Goal: Information Seeking & Learning: Learn about a topic

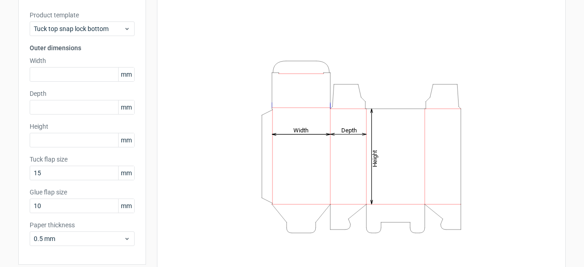
scroll to position [44, 0]
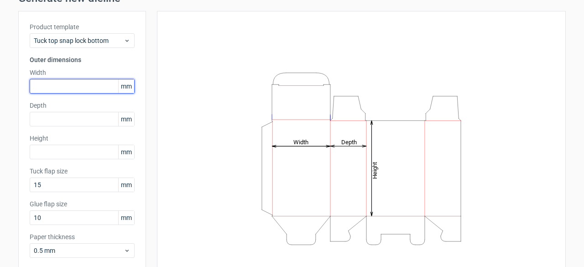
click at [82, 83] on input "text" at bounding box center [82, 86] width 105 height 15
type input "1500"
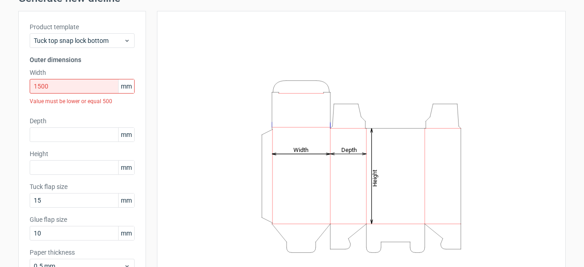
click at [180, 124] on div "Height Depth Width" at bounding box center [361, 166] width 386 height 288
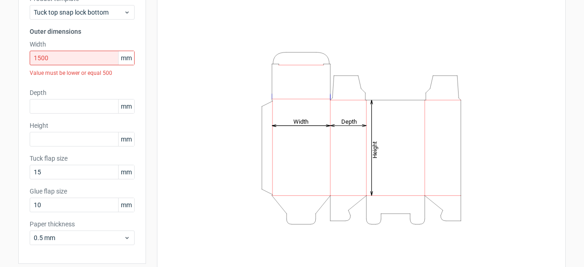
scroll to position [59, 0]
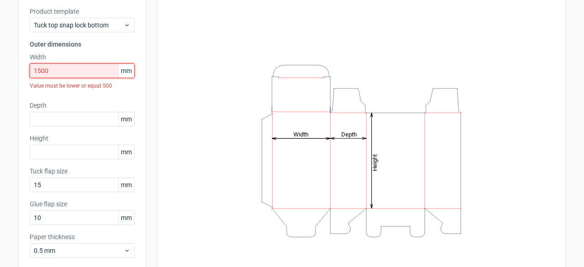
click at [70, 75] on input "1500" at bounding box center [82, 70] width 105 height 15
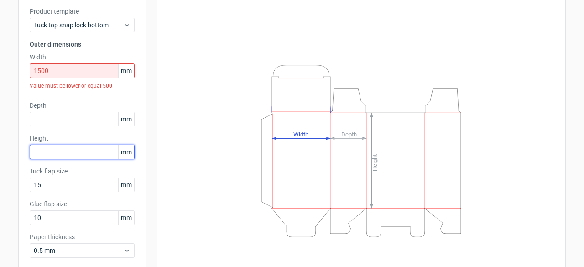
click at [54, 154] on input "text" at bounding box center [82, 152] width 105 height 15
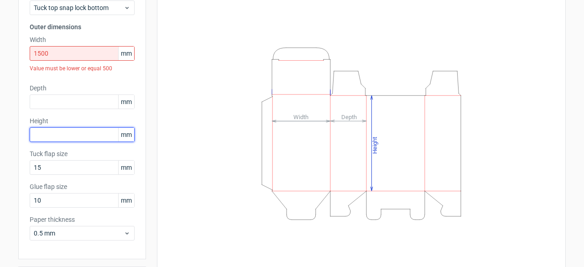
scroll to position [91, 0]
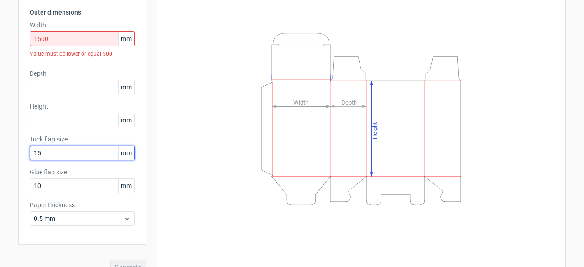
click at [58, 154] on input "15" at bounding box center [82, 153] width 105 height 15
type input "1"
type input "200"
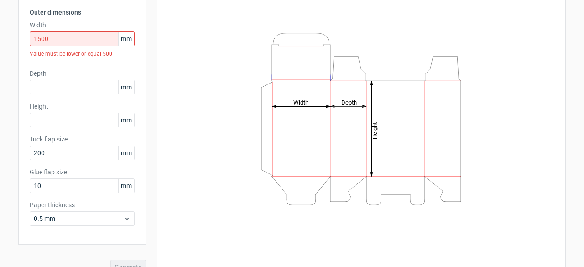
click at [188, 159] on div "Height Depth Width" at bounding box center [361, 119] width 386 height 288
click at [168, 159] on div "Height Depth Width" at bounding box center [361, 119] width 386 height 288
click at [65, 184] on input "10" at bounding box center [82, 185] width 105 height 15
type input "1"
type input "200"
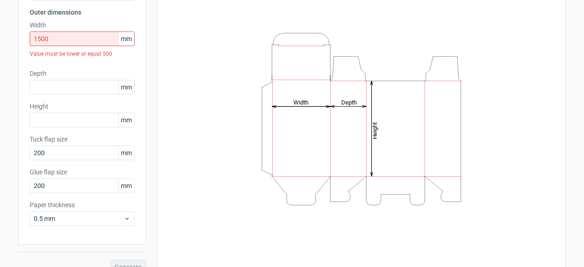
click at [173, 217] on div "Height Depth Width" at bounding box center [361, 119] width 386 height 288
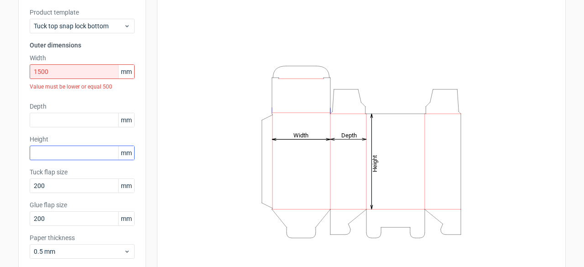
scroll to position [46, 0]
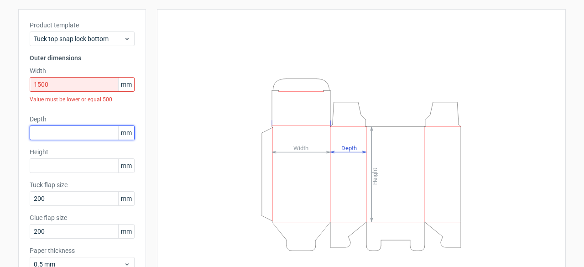
click at [84, 136] on input "text" at bounding box center [82, 132] width 105 height 15
type input "200"
click at [191, 88] on div "Height Depth Width" at bounding box center [361, 165] width 386 height 288
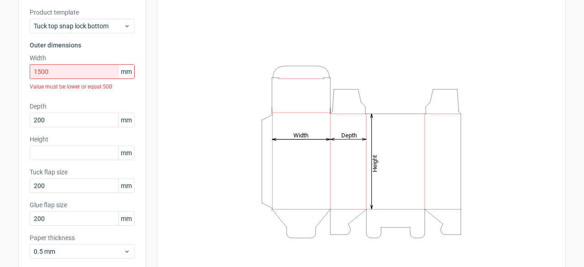
scroll to position [0, 0]
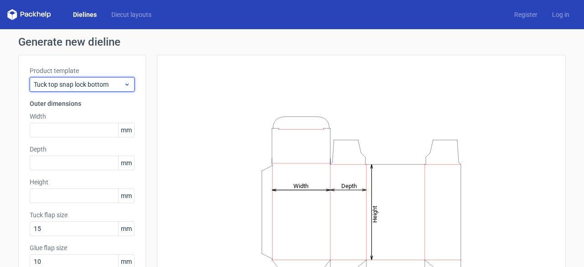
click at [102, 87] on span "Tuck top snap lock bottom" at bounding box center [79, 84] width 90 height 9
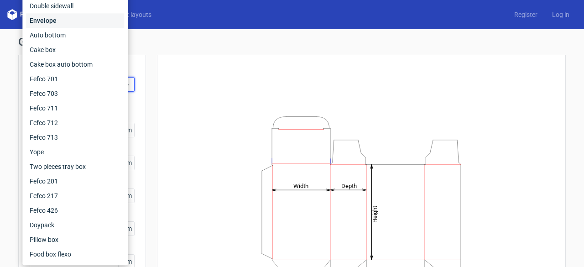
click at [68, 21] on div "Envelope" at bounding box center [75, 20] width 98 height 15
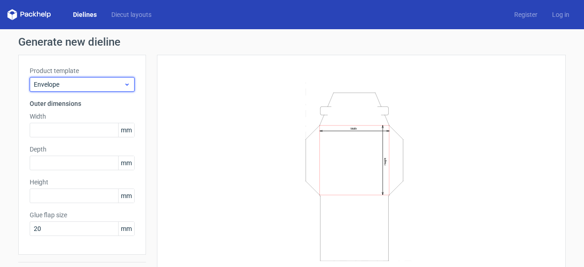
click at [63, 84] on span "Envelope" at bounding box center [79, 84] width 90 height 9
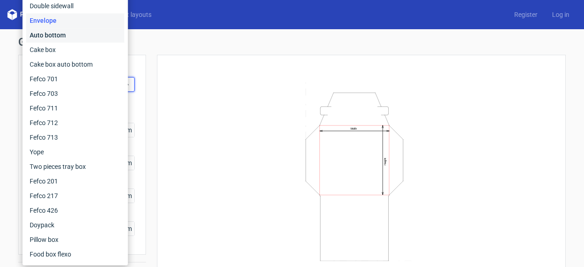
click at [61, 36] on div "Auto bottom" at bounding box center [75, 35] width 98 height 15
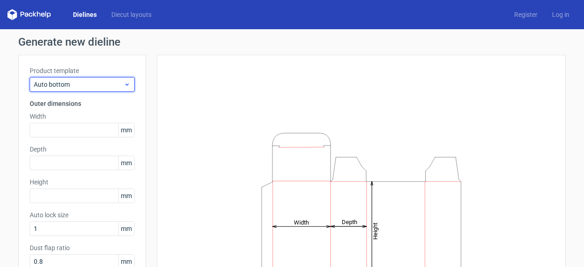
click at [91, 78] on div "Auto bottom" at bounding box center [82, 84] width 105 height 15
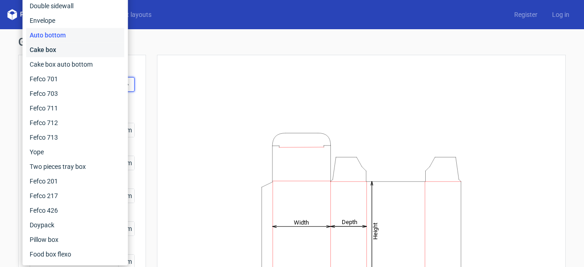
click at [57, 48] on div "Cake box" at bounding box center [75, 49] width 98 height 15
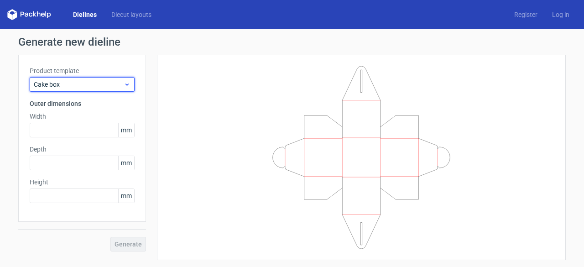
click at [77, 83] on span "Cake box" at bounding box center [79, 84] width 90 height 9
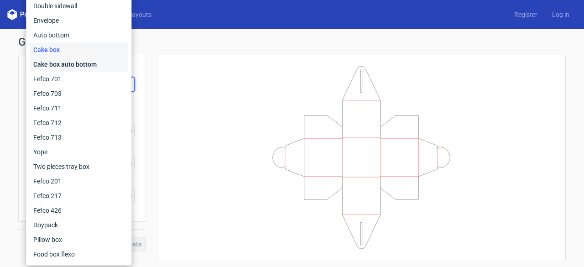
click at [66, 69] on div "Cake box auto bottom" at bounding box center [79, 64] width 98 height 15
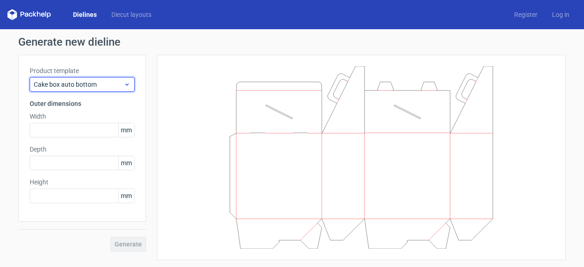
click at [89, 83] on span "Cake box auto bottom" at bounding box center [79, 84] width 90 height 9
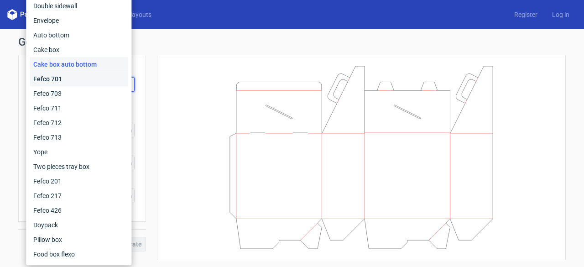
click at [83, 75] on div "Fefco 701" at bounding box center [79, 79] width 98 height 15
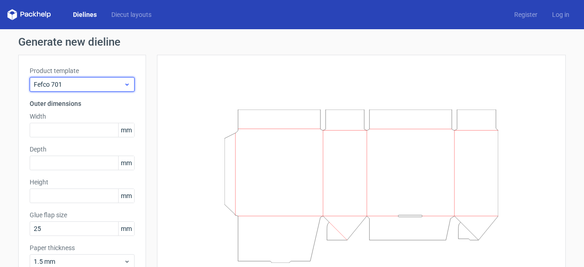
click at [91, 84] on span "Fefco 701" at bounding box center [79, 84] width 90 height 9
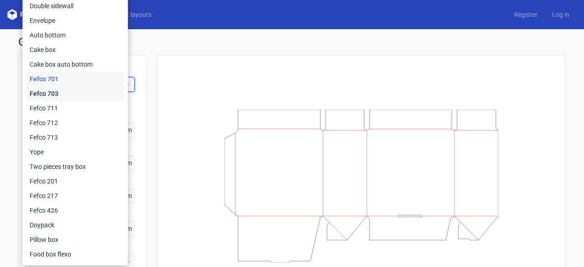
click at [89, 91] on div "Fefco 703" at bounding box center [75, 93] width 98 height 15
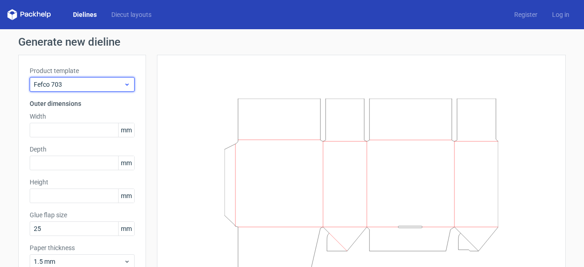
click at [99, 84] on span "Fefco 703" at bounding box center [79, 84] width 90 height 9
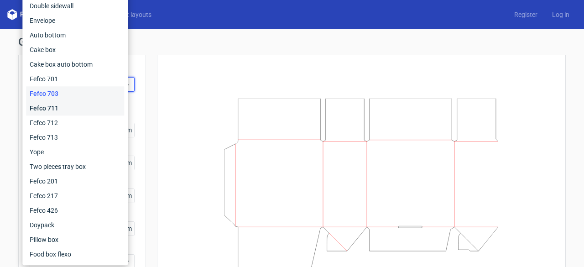
click at [90, 109] on div "Fefco 711" at bounding box center [75, 108] width 98 height 15
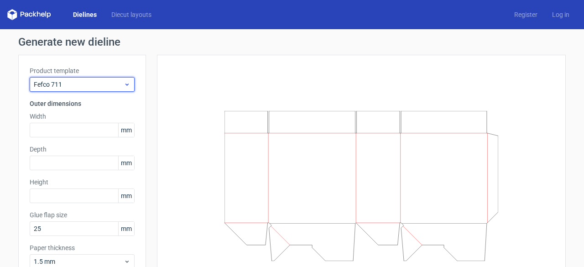
click at [99, 85] on span "Fefco 711" at bounding box center [79, 84] width 90 height 9
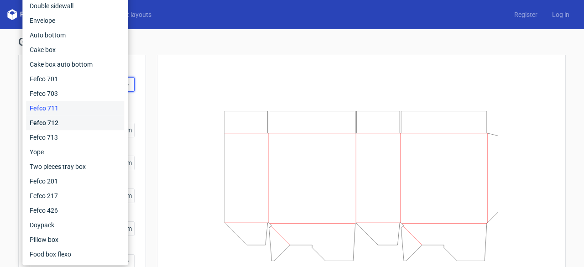
click at [72, 122] on div "Fefco 712" at bounding box center [75, 122] width 98 height 15
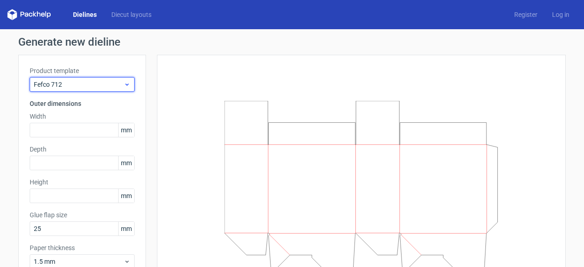
click at [99, 83] on span "Fefco 712" at bounding box center [79, 84] width 90 height 9
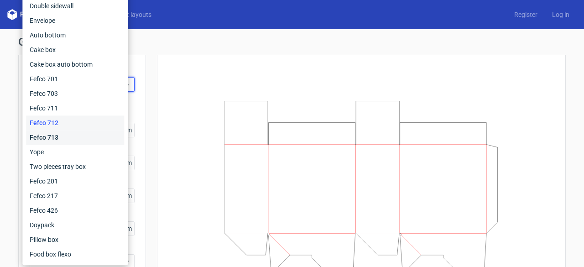
click at [78, 141] on div "Fefco 713" at bounding box center [75, 137] width 98 height 15
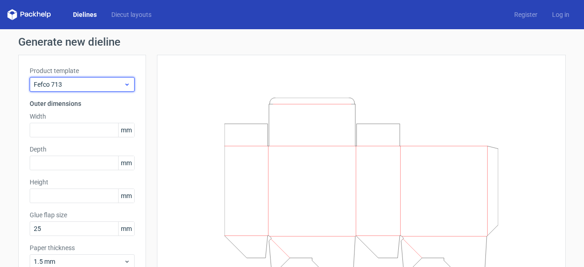
click at [100, 83] on span "Fefco 713" at bounding box center [79, 84] width 90 height 9
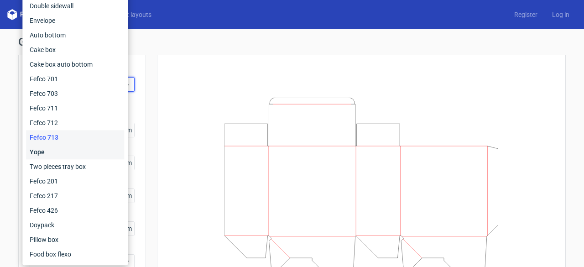
click at [87, 155] on div "Yope" at bounding box center [75, 152] width 98 height 15
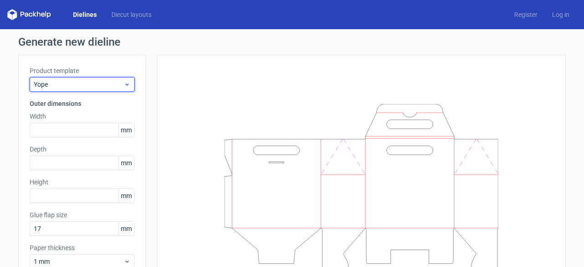
click at [104, 84] on span "Yope" at bounding box center [79, 84] width 90 height 9
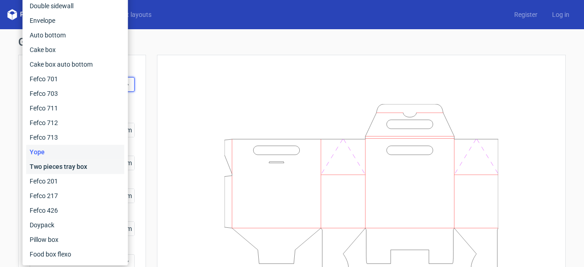
click at [84, 167] on div "Two pieces tray box" at bounding box center [75, 166] width 98 height 15
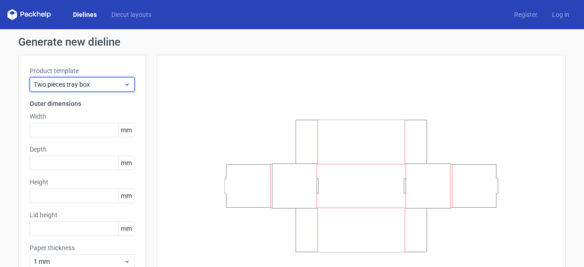
click at [83, 85] on span "Two pieces tray box" at bounding box center [79, 84] width 90 height 9
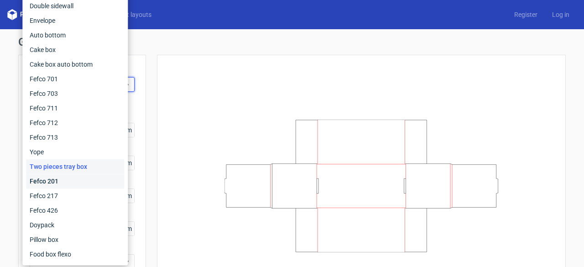
click at [71, 184] on div "Fefco 201" at bounding box center [75, 181] width 98 height 15
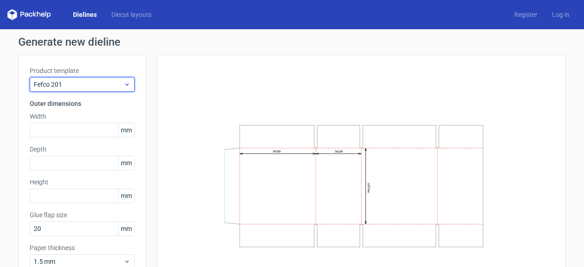
click at [94, 81] on span "Fefco 201" at bounding box center [79, 84] width 90 height 9
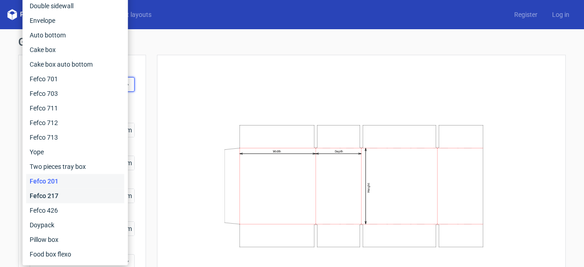
click at [68, 193] on div "Fefco 217" at bounding box center [75, 195] width 98 height 15
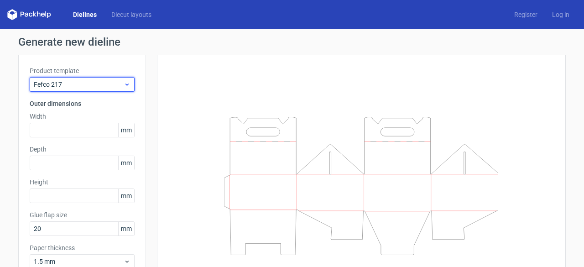
click at [90, 83] on span "Fefco 217" at bounding box center [79, 84] width 90 height 9
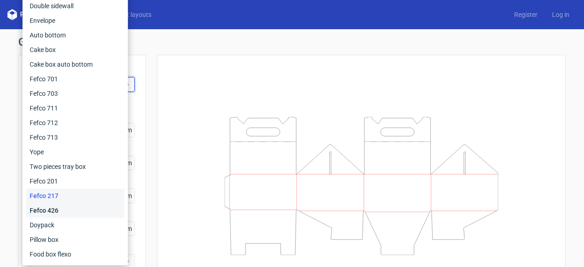
click at [62, 212] on div "Fefco 426" at bounding box center [75, 210] width 98 height 15
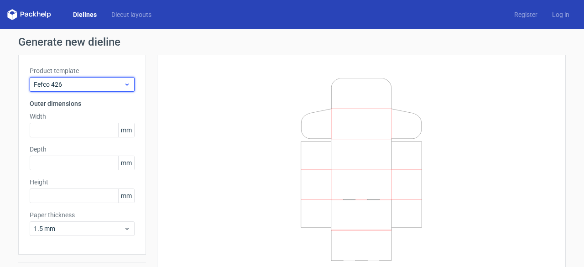
click at [87, 83] on span "Fefco 426" at bounding box center [79, 84] width 90 height 9
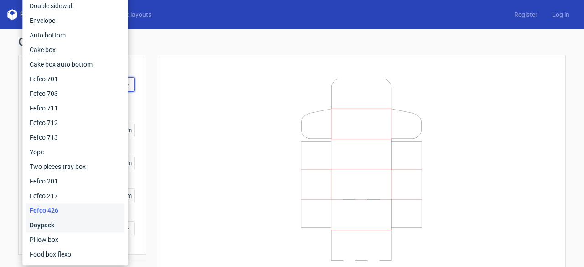
click at [67, 221] on div "Doypack" at bounding box center [75, 225] width 98 height 15
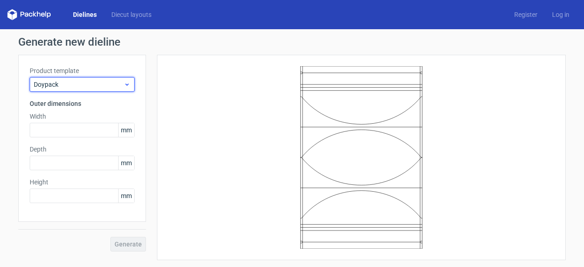
click at [87, 84] on span "Doypack" at bounding box center [79, 84] width 90 height 9
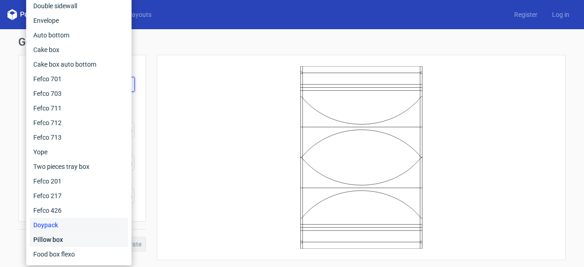
click at [50, 239] on div "Pillow box" at bounding box center [79, 239] width 98 height 15
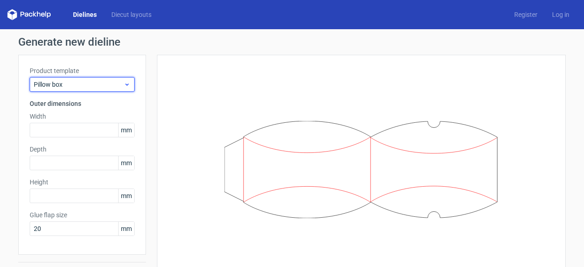
click at [94, 83] on span "Pillow box" at bounding box center [79, 84] width 90 height 9
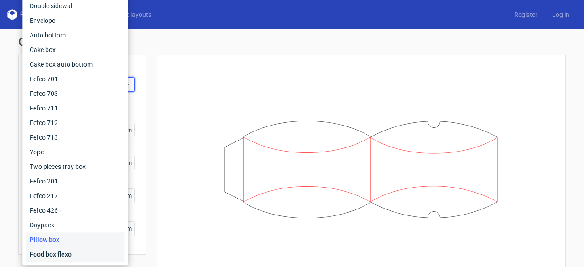
click at [57, 256] on div "Food box flexo" at bounding box center [75, 254] width 98 height 15
